Goal: Check status: Check status

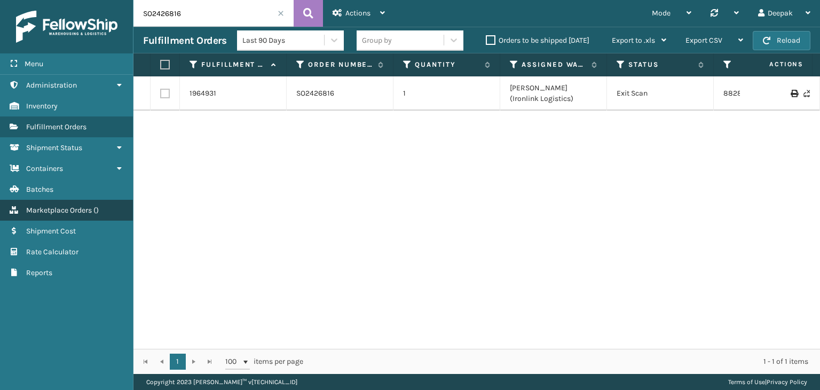
click at [110, 212] on link "Marketplace Orders ( )" at bounding box center [66, 210] width 133 height 21
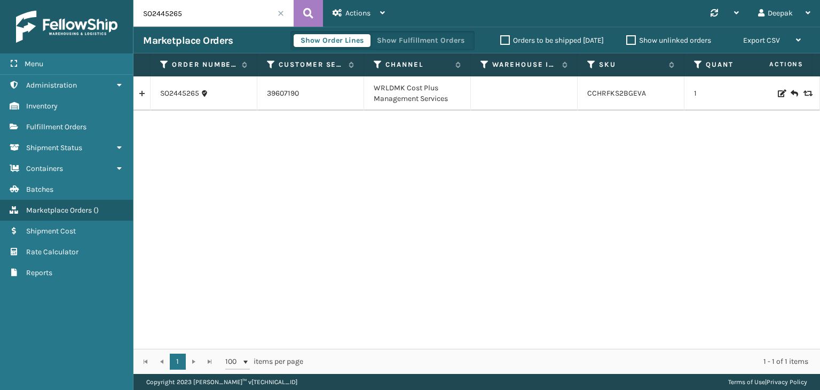
click at [187, 16] on input "SO2445265" at bounding box center [214, 13] width 160 height 27
click at [188, 17] on input "SO2445265" at bounding box center [214, 13] width 160 height 27
paste input "4981"
type input "SO2444981"
click at [301, 14] on button at bounding box center [308, 13] width 29 height 27
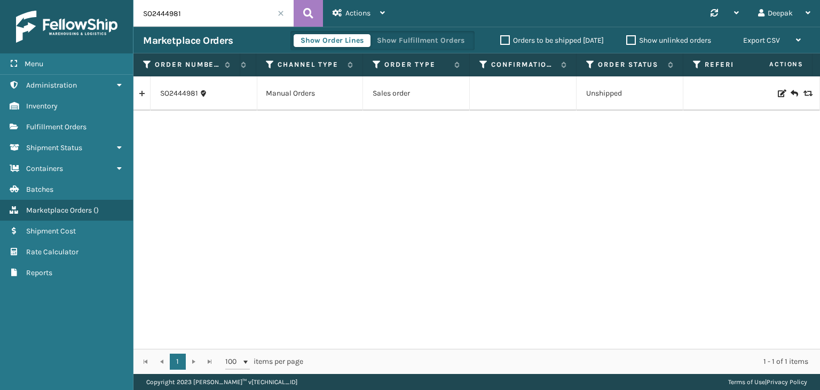
scroll to position [0, 668]
